Goal: Find specific page/section: Find specific page/section

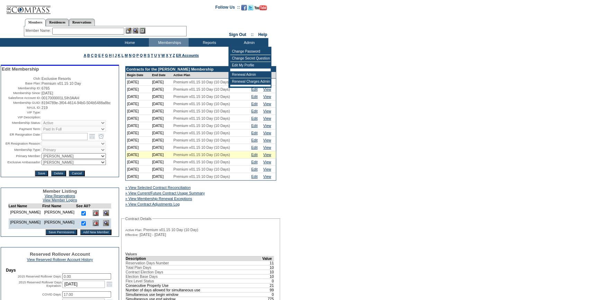
click at [93, 30] on input "text" at bounding box center [88, 31] width 72 height 7
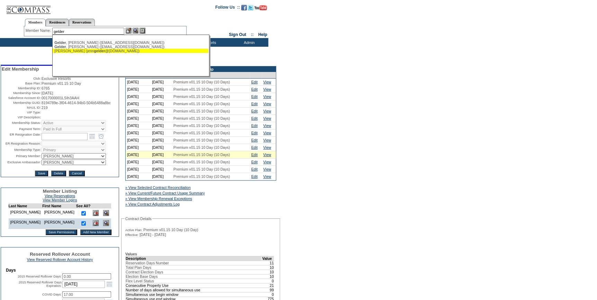
click at [88, 49] on div "[PERSON_NAME] ([PERSON_NAME] @[DOMAIN_NAME])" at bounding box center [130, 51] width 152 height 4
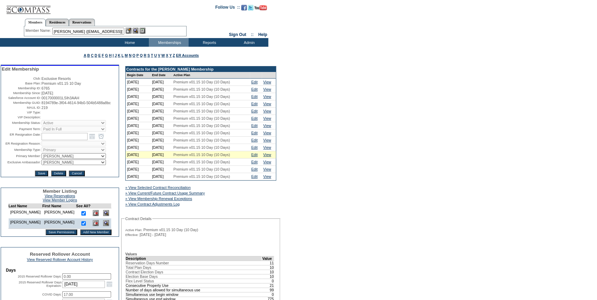
scroll to position [0, 7]
drag, startPoint x: 55, startPoint y: 31, endPoint x: 168, endPoint y: 45, distance: 113.7
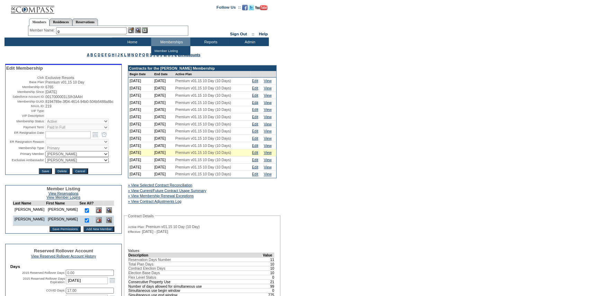
scroll to position [0, 0]
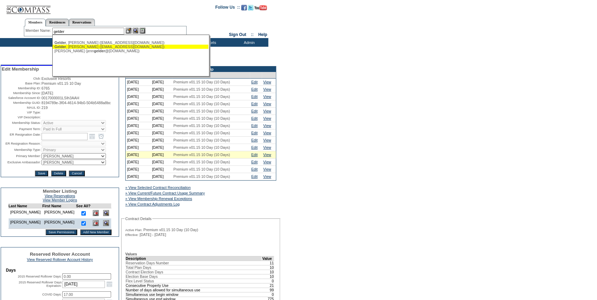
click at [115, 47] on div "[PERSON_NAME] ([EMAIL_ADDRESS][DOMAIN_NAME])" at bounding box center [130, 47] width 152 height 4
type input "[PERSON_NAME] ([EMAIL_ADDRESS][DOMAIN_NAME])"
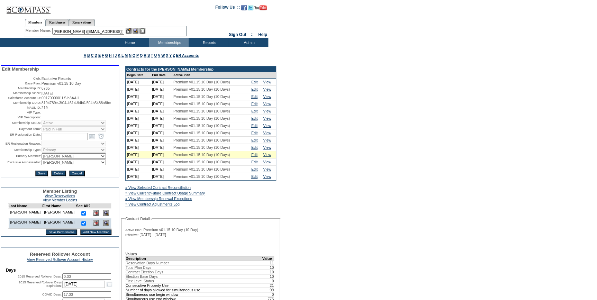
click at [128, 31] on img at bounding box center [129, 31] width 6 height 6
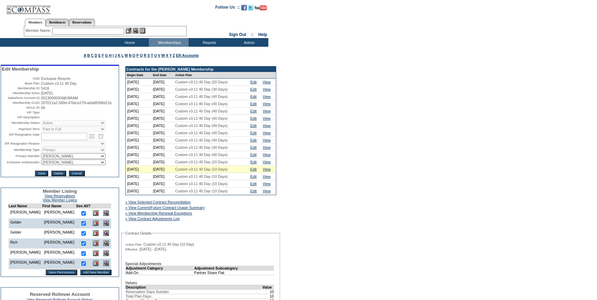
click at [100, 30] on input "text" at bounding box center [88, 31] width 72 height 7
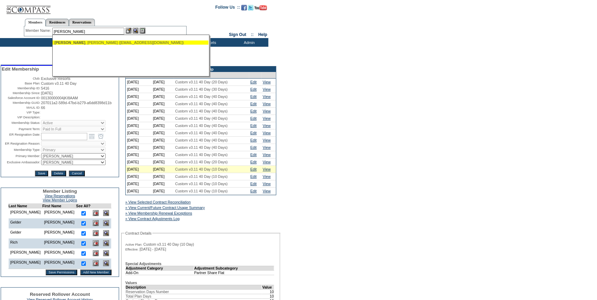
click at [67, 42] on span "[PERSON_NAME]" at bounding box center [69, 42] width 31 height 4
type input "[PERSON_NAME] ([EMAIL_ADDRESS][DOMAIN_NAME])"
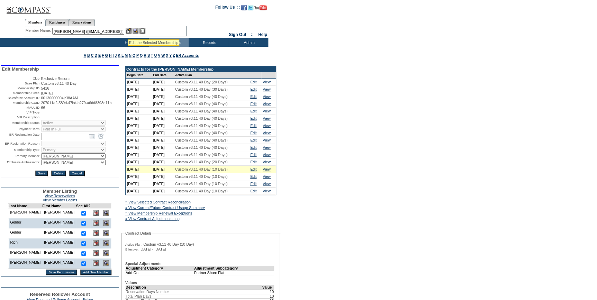
click at [128, 31] on img at bounding box center [129, 31] width 6 height 6
